Goal: Use online tool/utility: Utilize a website feature to perform a specific function

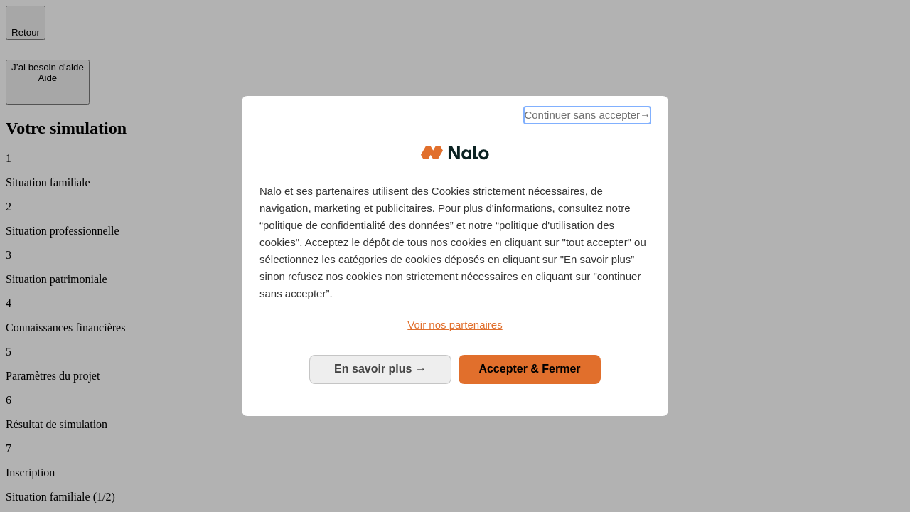
click at [586, 117] on span "Continuer sans accepter →" at bounding box center [587, 115] width 126 height 17
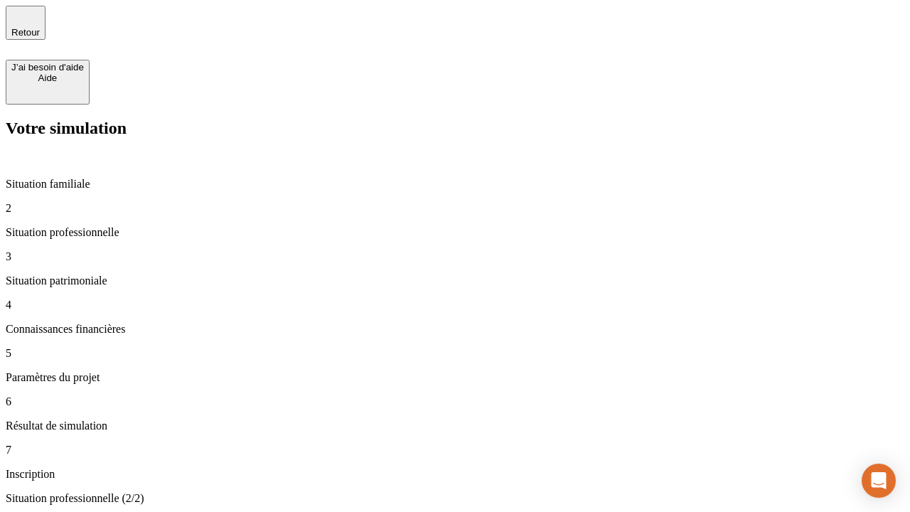
type input "30 000"
type input "40 000"
